Goal: Find specific page/section: Find specific page/section

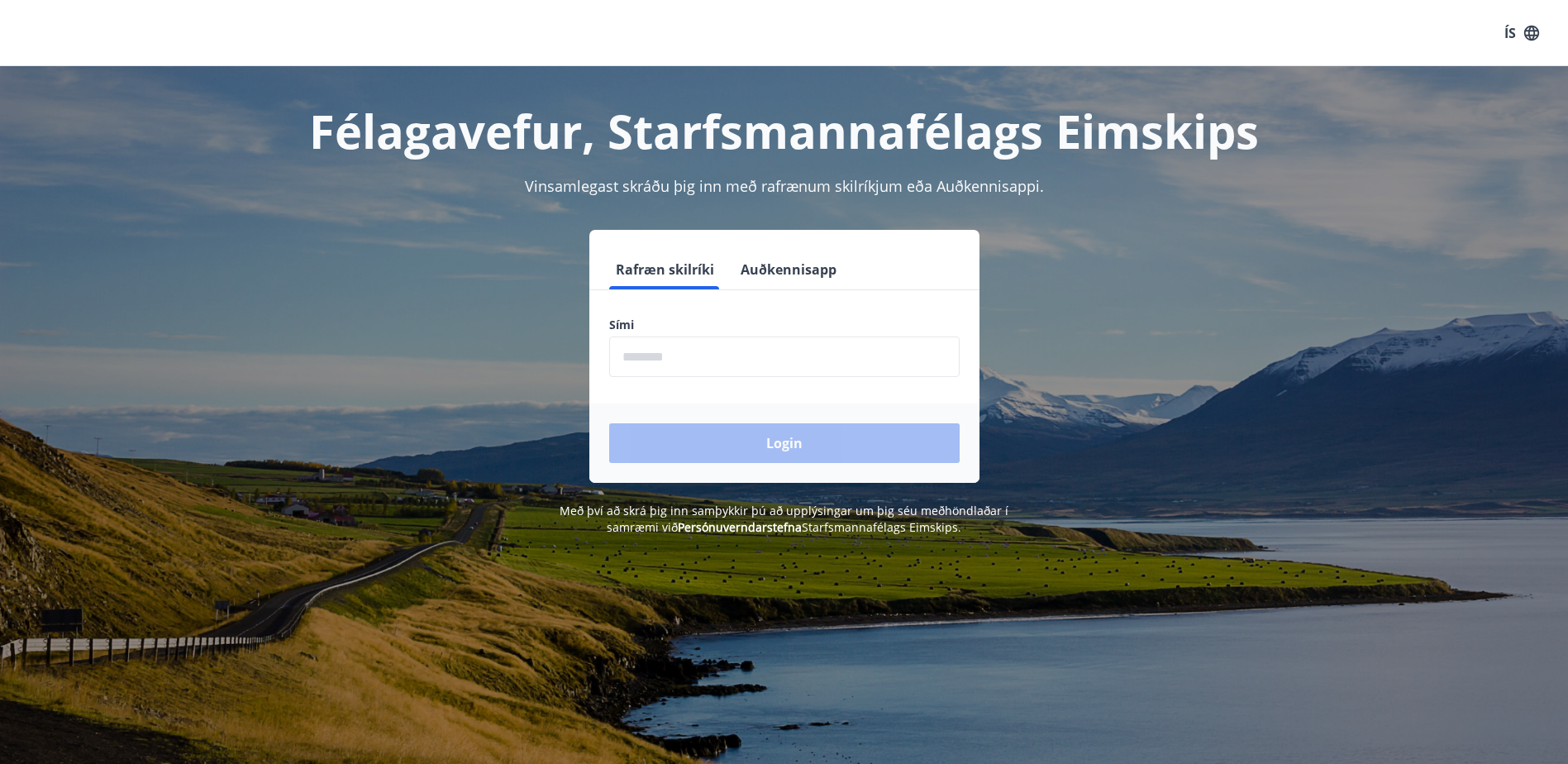
click at [714, 357] on input "phone" at bounding box center [784, 356] width 351 height 41
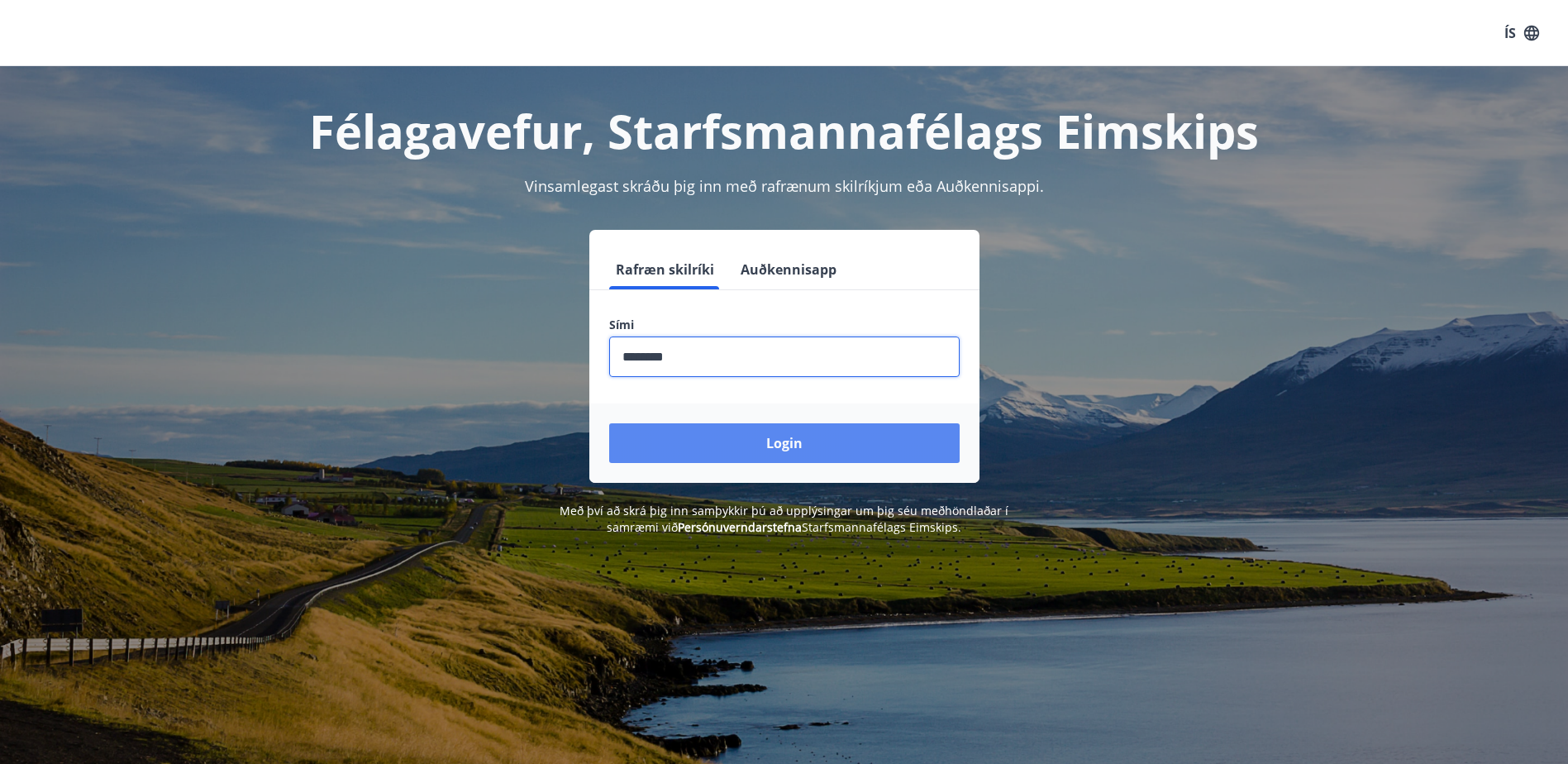
type input "********"
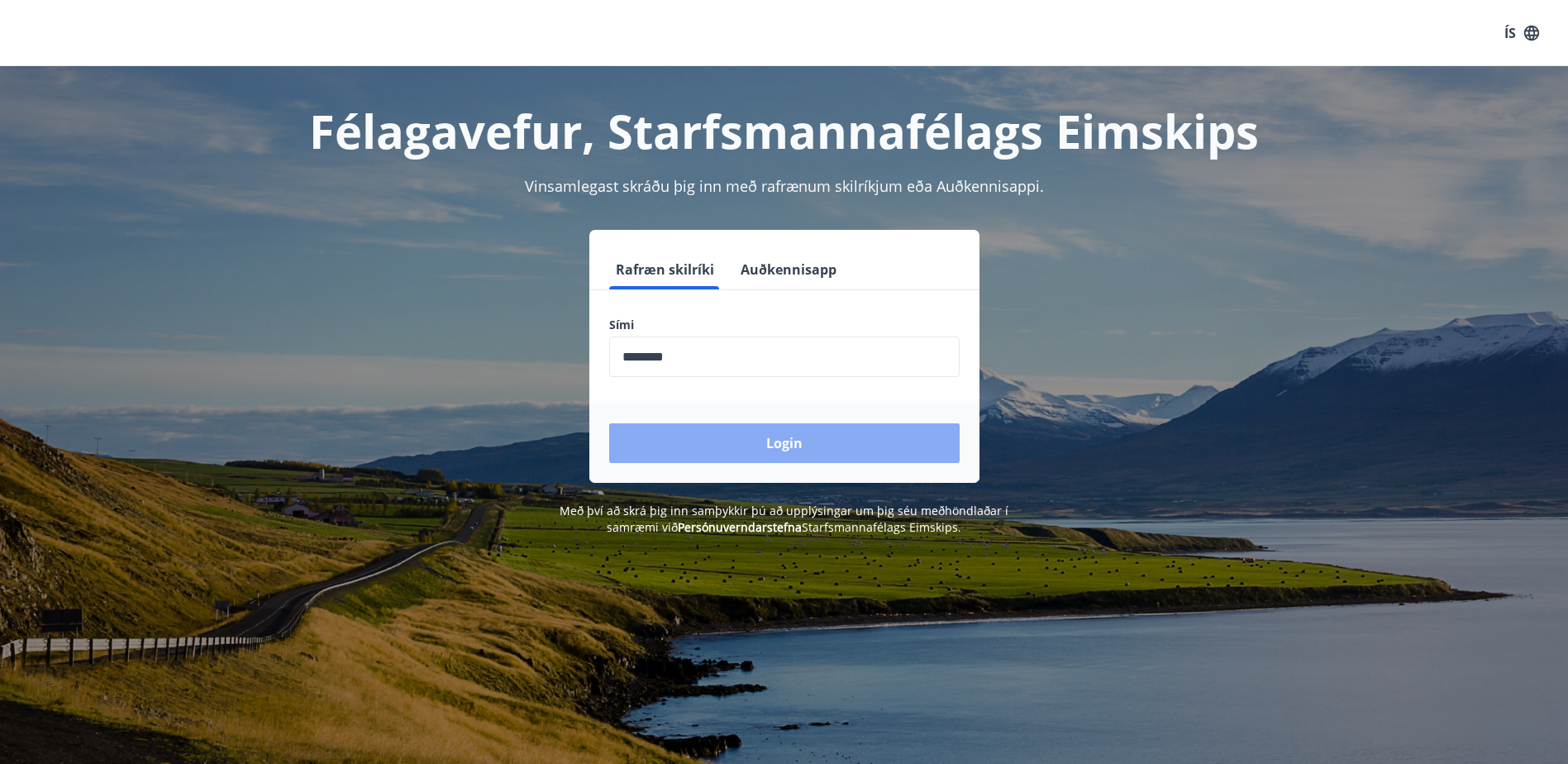
click at [775, 441] on button "Login" at bounding box center [784, 443] width 351 height 40
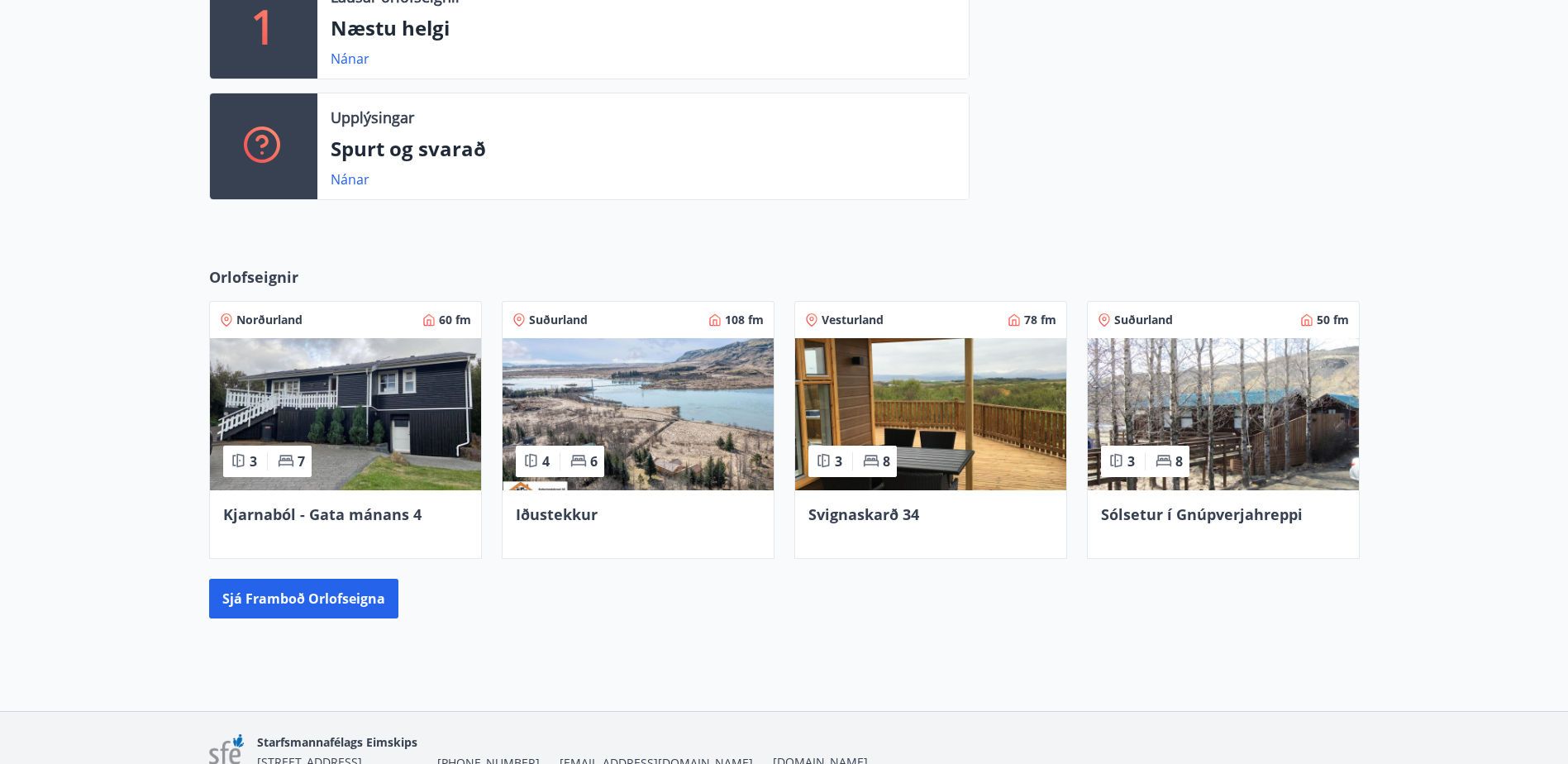
scroll to position [496, 0]
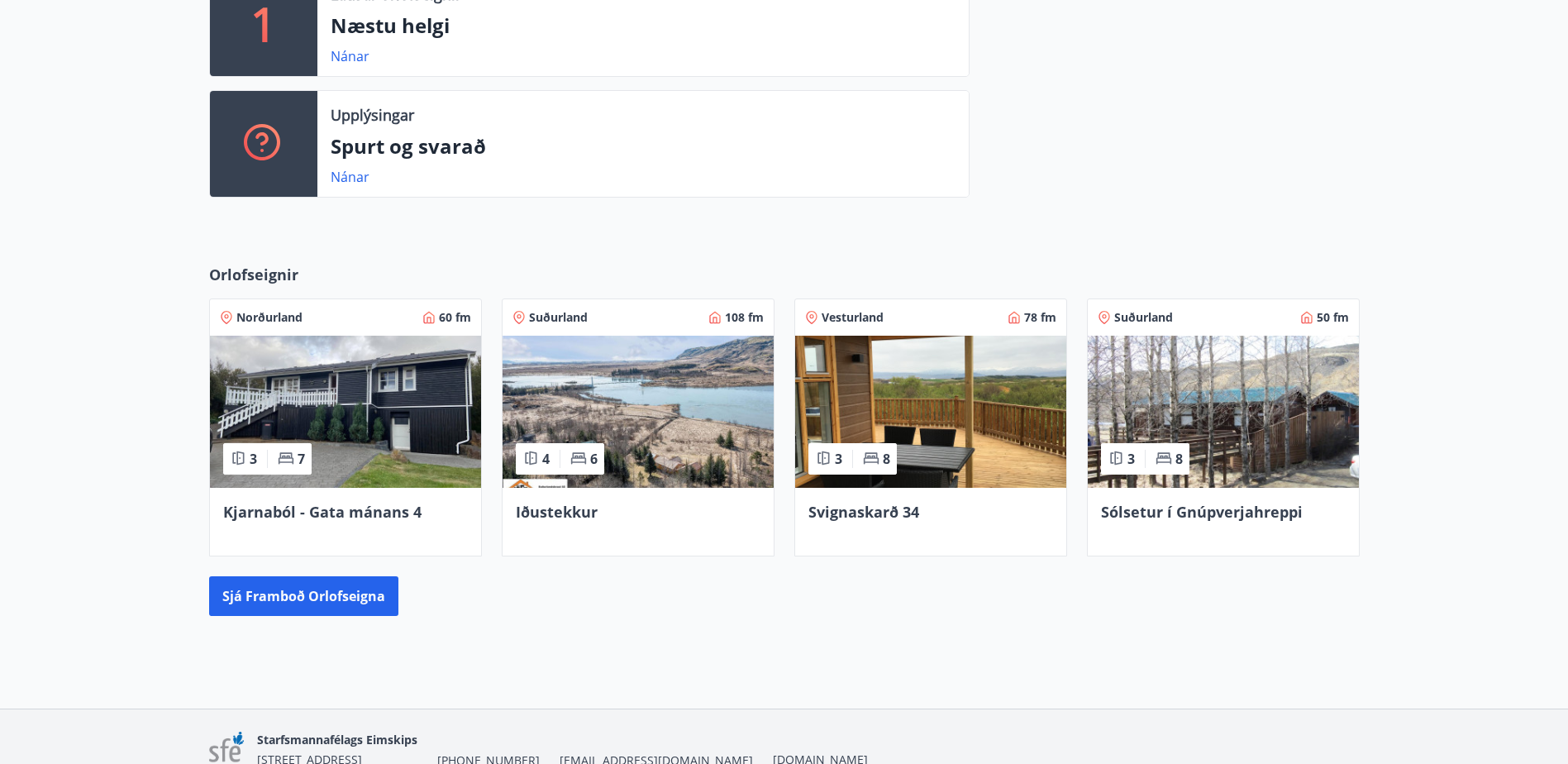
click at [1180, 402] on img at bounding box center [1223, 411] width 271 height 152
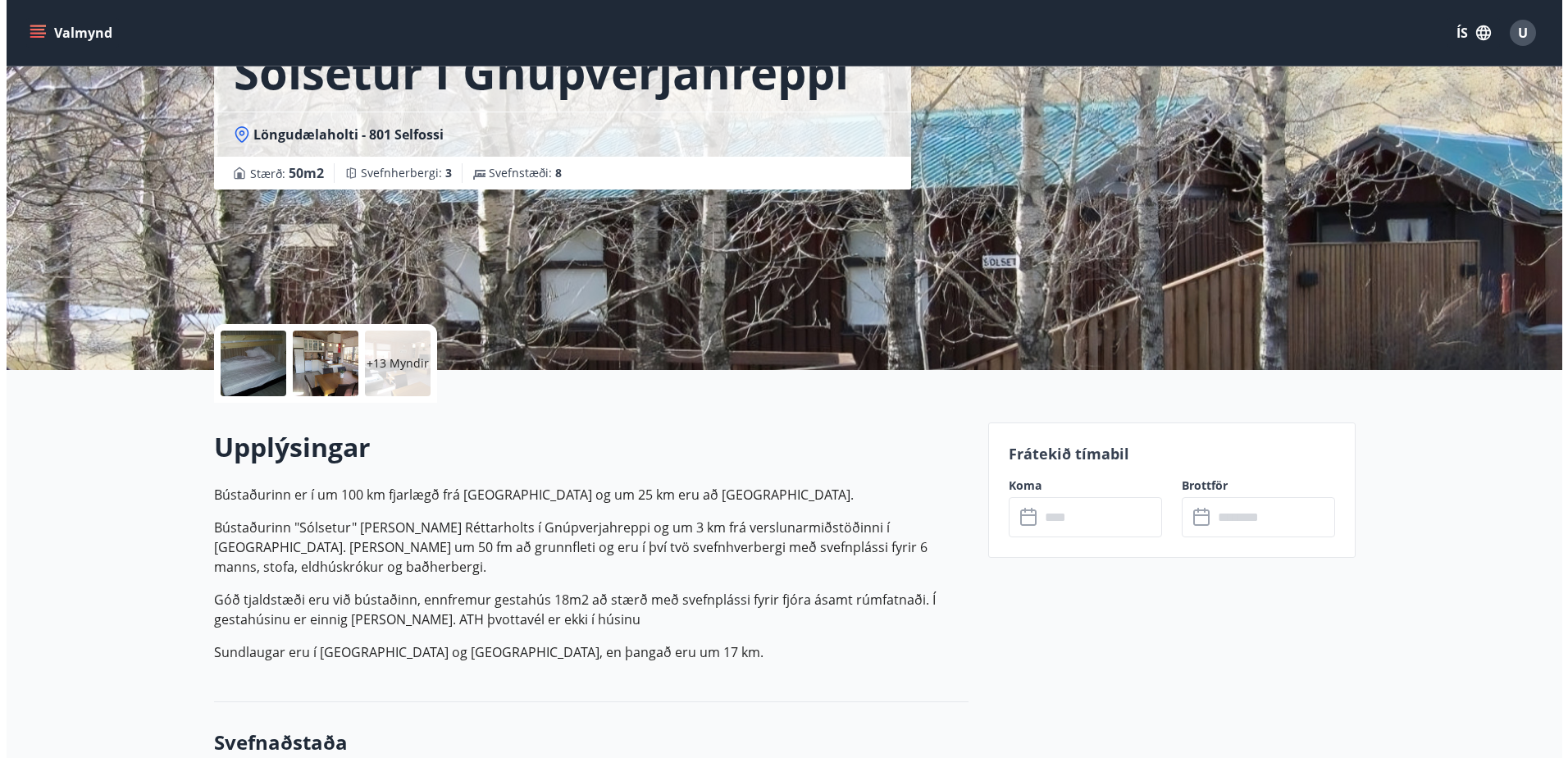
scroll to position [82, 0]
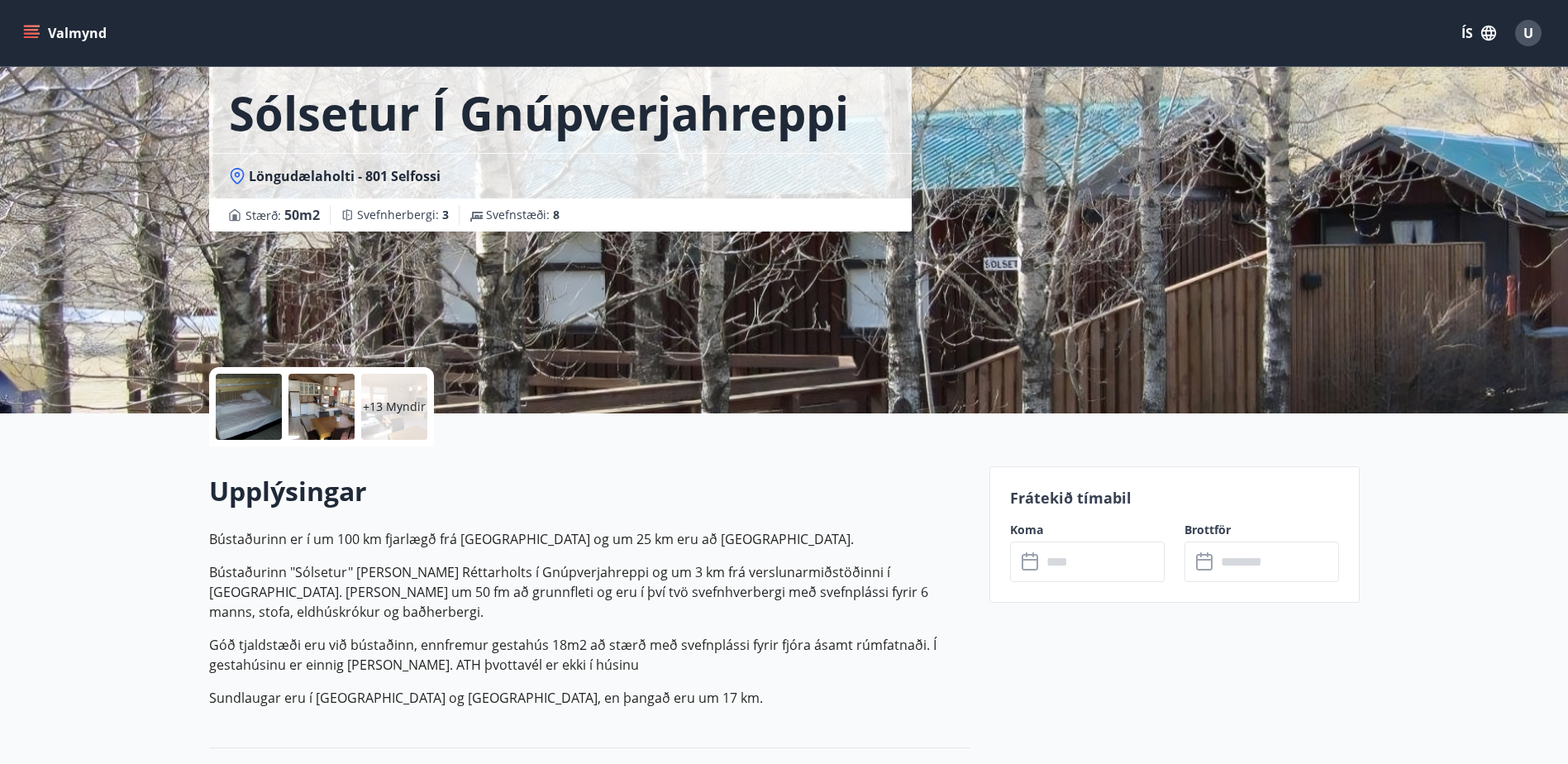
click at [386, 402] on p "+13 Myndir" at bounding box center [394, 407] width 62 height 16
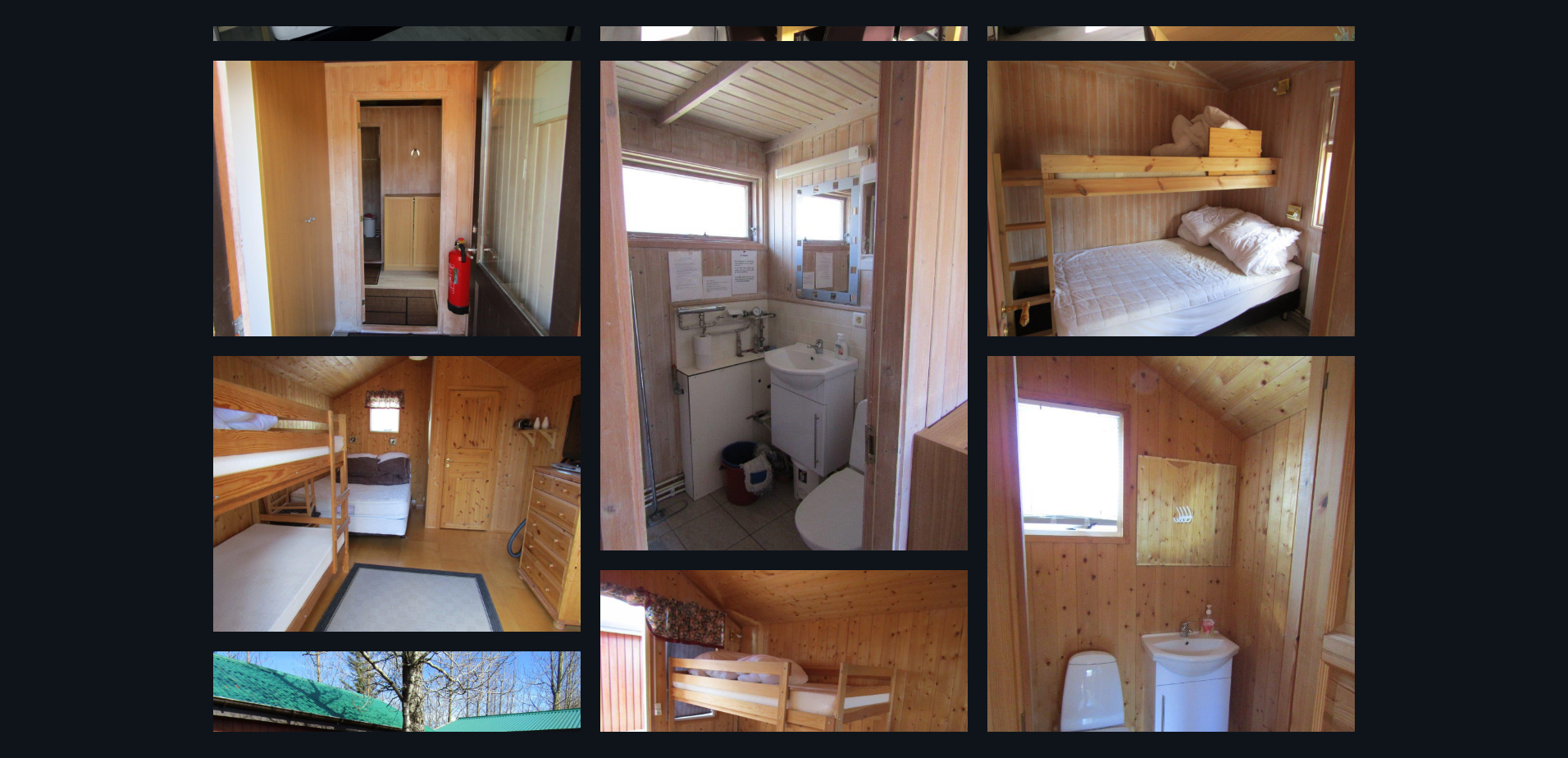
scroll to position [657, 0]
